Goal: Find specific page/section: Find specific page/section

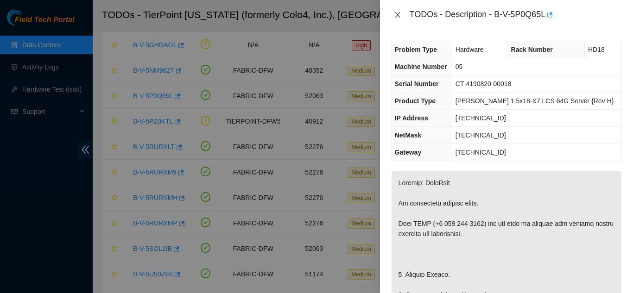
click at [400, 17] on icon "close" at bounding box center [397, 14] width 7 height 7
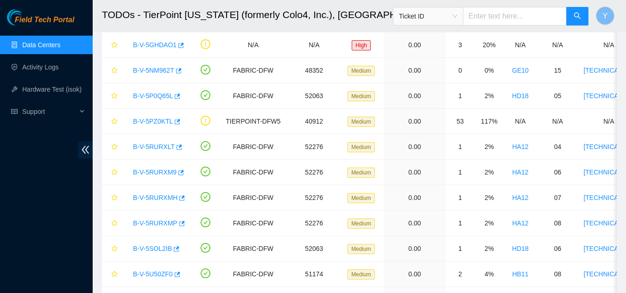
click at [60, 44] on link "Data Centers" at bounding box center [41, 44] width 38 height 7
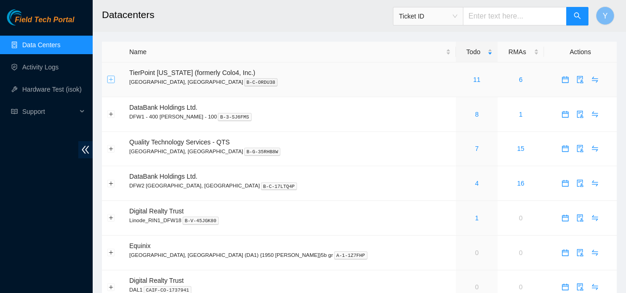
click at [111, 81] on button "Expand row" at bounding box center [111, 79] width 7 height 7
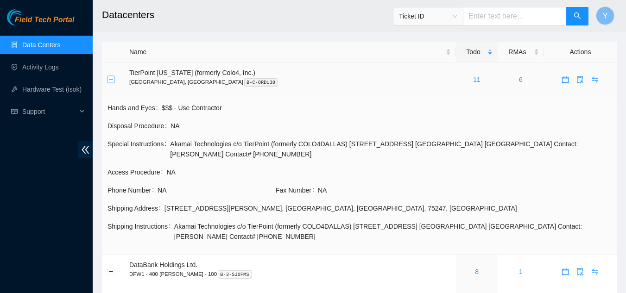
click at [111, 78] on button "Collapse row" at bounding box center [111, 79] width 7 height 7
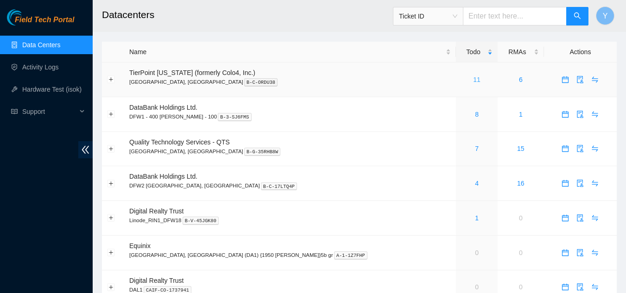
click at [473, 78] on link "11" at bounding box center [476, 79] width 7 height 7
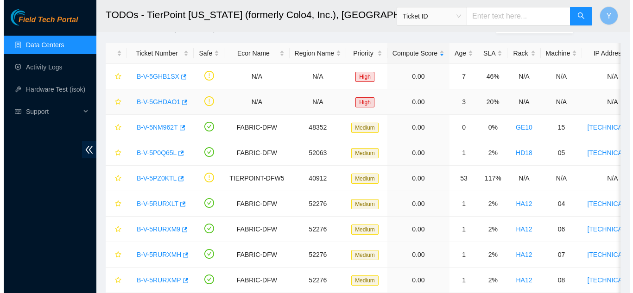
scroll to position [46, 0]
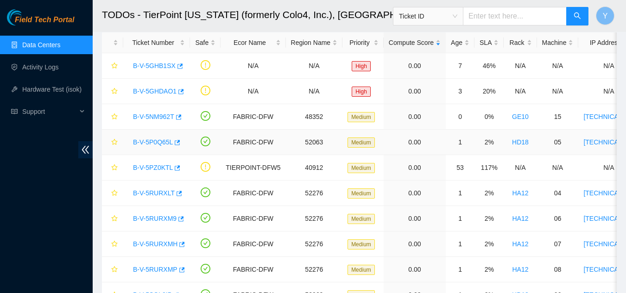
click at [144, 139] on link "B-V-5P0Q65L" at bounding box center [153, 142] width 40 height 7
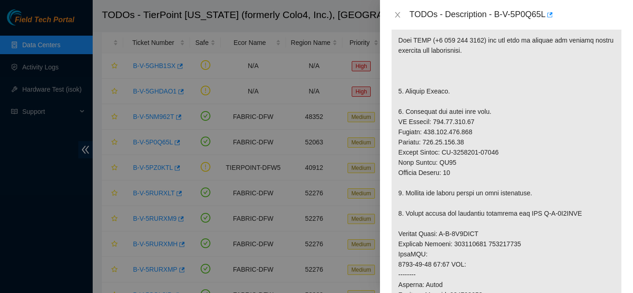
scroll to position [185, 0]
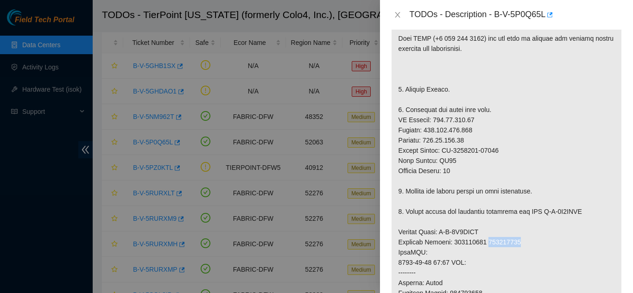
drag, startPoint x: 486, startPoint y: 242, endPoint x: 527, endPoint y: 240, distance: 40.8
click at [527, 240] on p at bounding box center [507, 248] width 230 height 524
copy p "387801579"
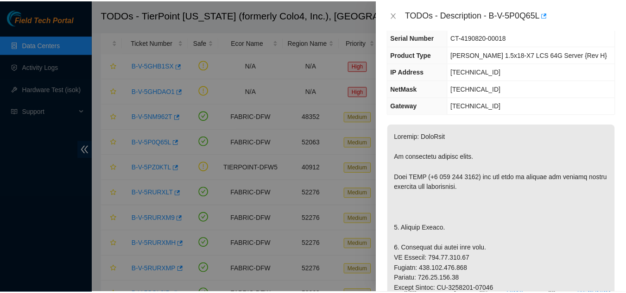
scroll to position [0, 0]
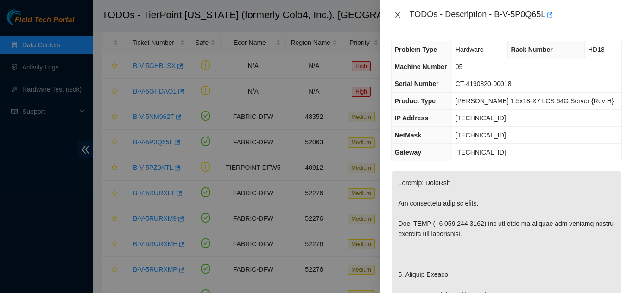
click at [398, 14] on icon "close" at bounding box center [397, 14] width 7 height 7
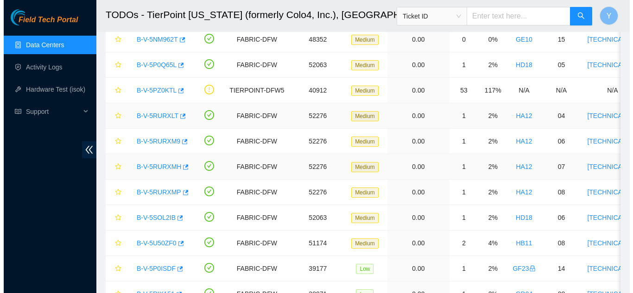
scroll to position [139, 0]
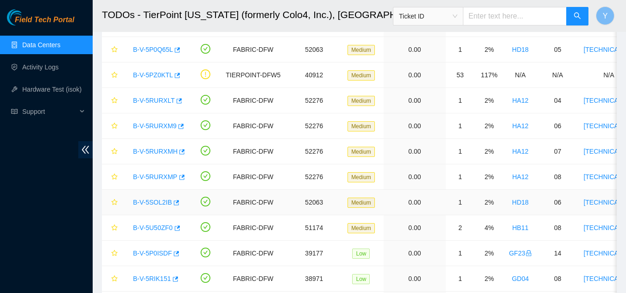
click at [159, 201] on link "B-V-5SOL2IB" at bounding box center [152, 202] width 39 height 7
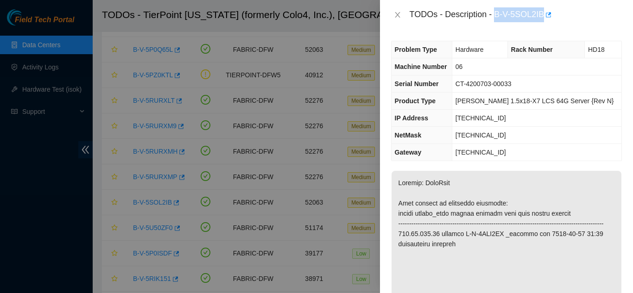
drag, startPoint x: 495, startPoint y: 15, endPoint x: 543, endPoint y: 14, distance: 48.2
click at [543, 14] on div "TODOs - Description - B-V-5SOL2IB" at bounding box center [516, 14] width 212 height 15
copy div "B-V-5SOL2IB"
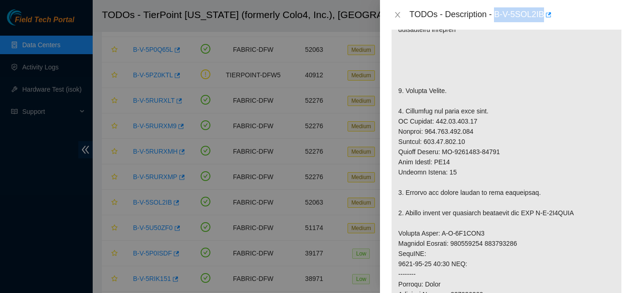
scroll to position [232, 0]
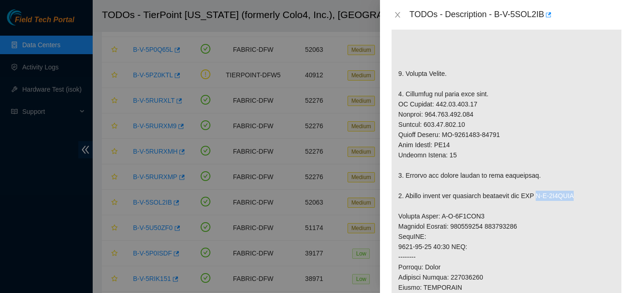
drag, startPoint x: 542, startPoint y: 206, endPoint x: 582, endPoint y: 204, distance: 40.3
click at [582, 204] on p at bounding box center [507, 216] width 230 height 554
copy p "B-V-5T2KYHF"
drag, startPoint x: 439, startPoint y: 226, endPoint x: 479, endPoint y: 228, distance: 39.9
click at [479, 228] on p at bounding box center [507, 216] width 230 height 554
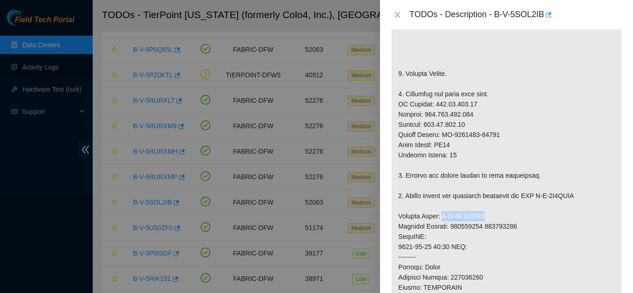
copy p "B-V-5T2KYH6"
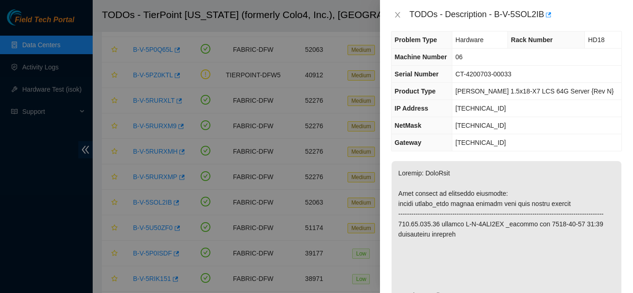
scroll to position [0, 0]
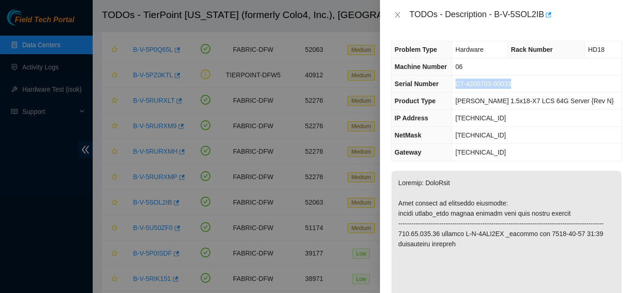
drag, startPoint x: 468, startPoint y: 83, endPoint x: 530, endPoint y: 89, distance: 61.9
click at [530, 89] on td "CT-4200703-00033" at bounding box center [537, 84] width 170 height 17
copy span "CT-4200703-00033"
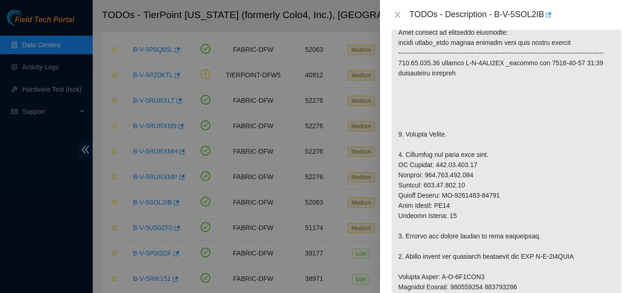
scroll to position [185, 0]
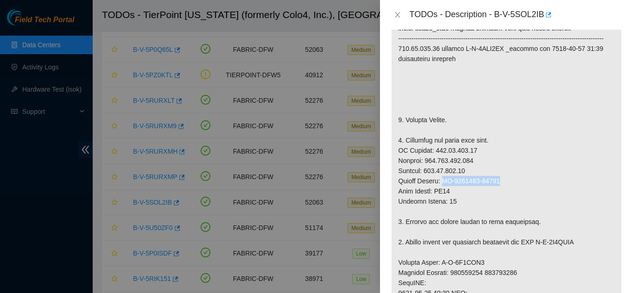
drag, startPoint x: 443, startPoint y: 191, endPoint x: 499, endPoint y: 190, distance: 55.6
click at [499, 190] on p at bounding box center [507, 263] width 230 height 554
copy p "CT-4170125-00525"
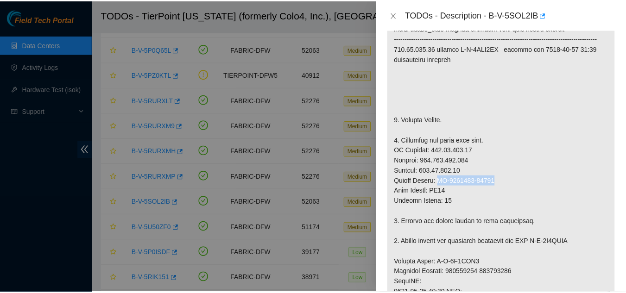
scroll to position [232, 0]
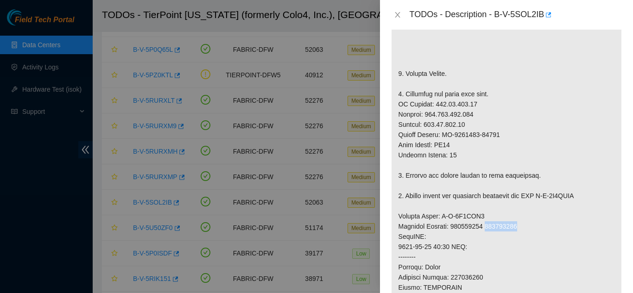
drag, startPoint x: 487, startPoint y: 236, endPoint x: 522, endPoint y: 239, distance: 35.3
click at [522, 239] on p at bounding box center [507, 216] width 230 height 554
copy p "387801579"
click at [397, 15] on icon "close" at bounding box center [397, 14] width 7 height 7
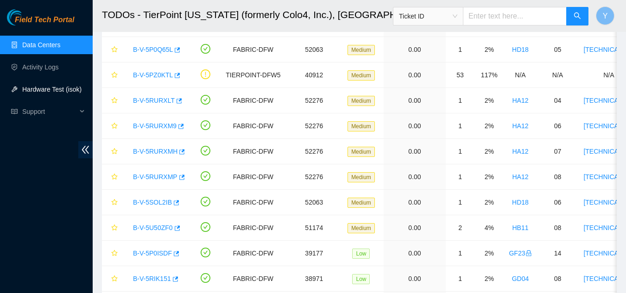
scroll to position [262, 0]
click at [46, 48] on link "Data Centers" at bounding box center [41, 44] width 38 height 7
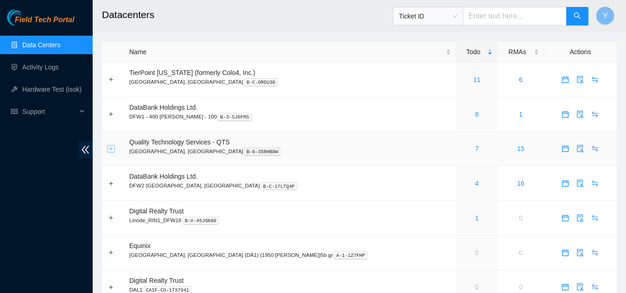
click at [111, 150] on button "Expand row" at bounding box center [111, 148] width 7 height 7
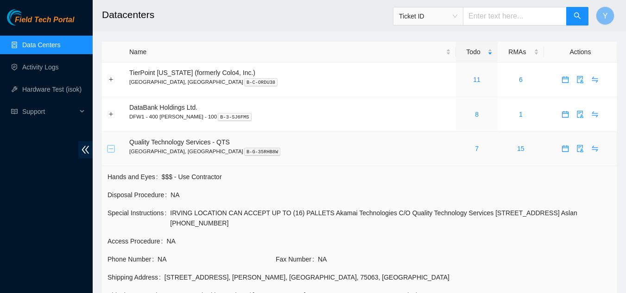
drag, startPoint x: 109, startPoint y: 146, endPoint x: 114, endPoint y: 140, distance: 7.3
click at [109, 146] on button "Collapse row" at bounding box center [111, 148] width 7 height 7
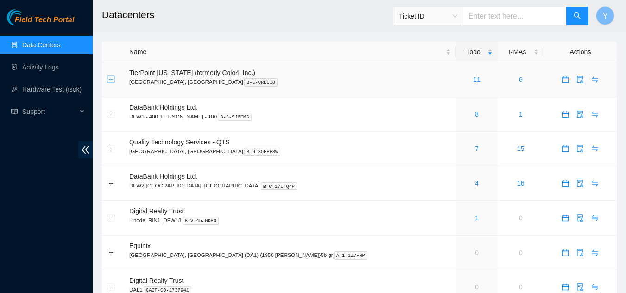
click at [108, 81] on button "Expand row" at bounding box center [111, 79] width 7 height 7
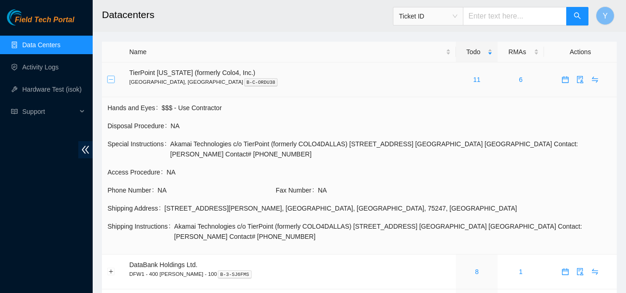
click at [110, 80] on button "Collapse row" at bounding box center [111, 79] width 7 height 7
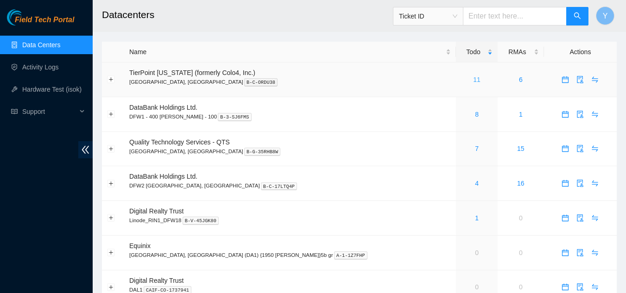
click at [473, 80] on link "11" at bounding box center [476, 79] width 7 height 7
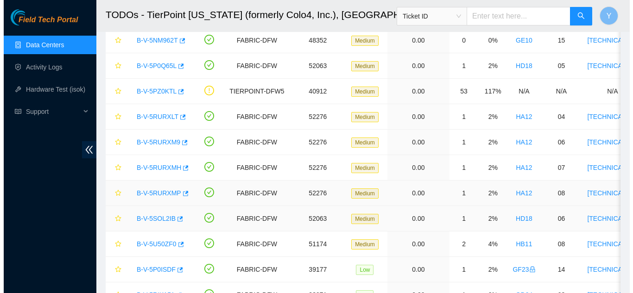
scroll to position [139, 0]
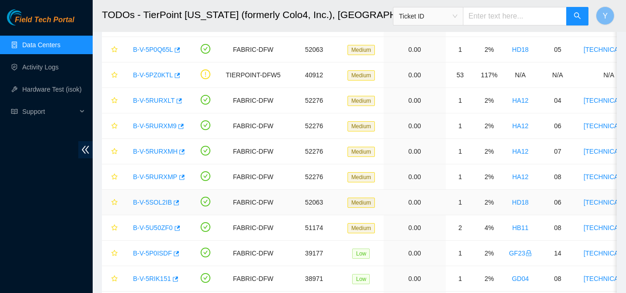
click at [156, 202] on link "B-V-5SOL2IB" at bounding box center [152, 202] width 39 height 7
